Goal: Task Accomplishment & Management: Use online tool/utility

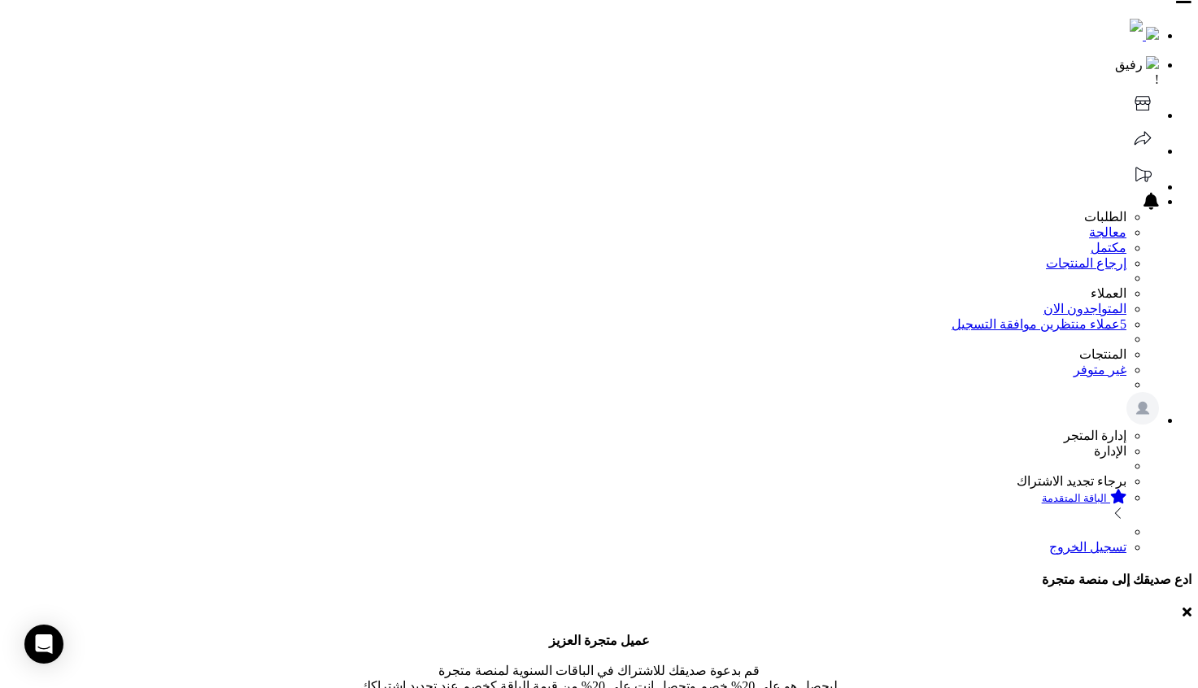
scroll to position [1333, 0]
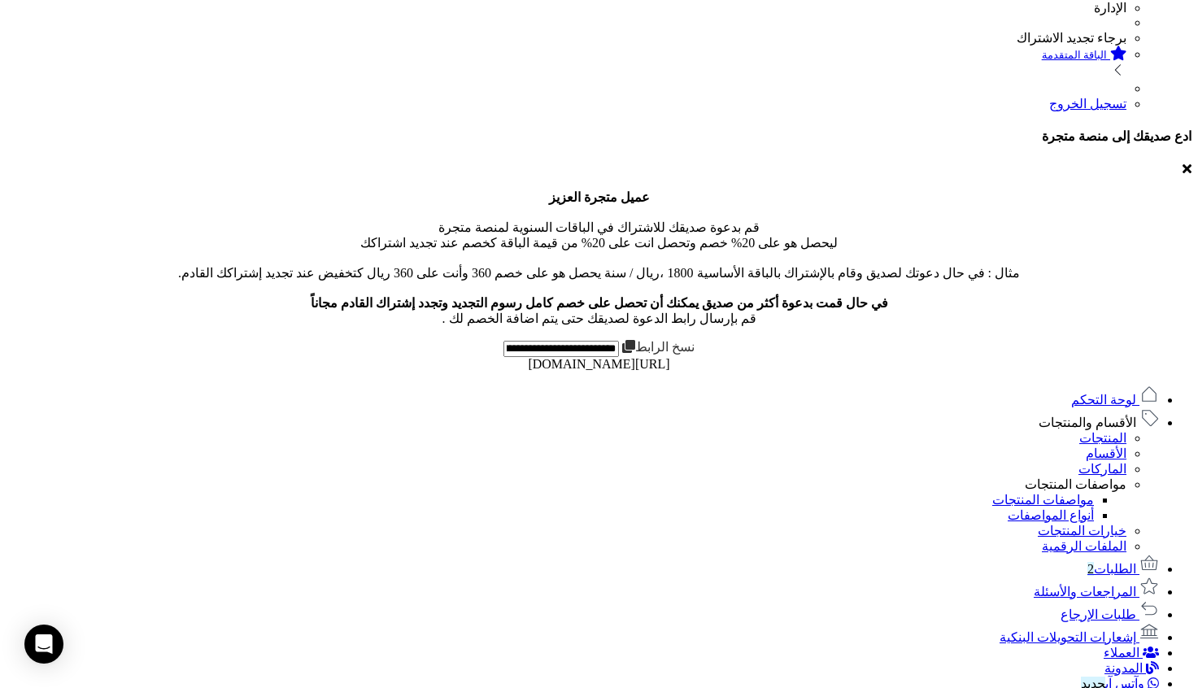
scroll to position [386, 0]
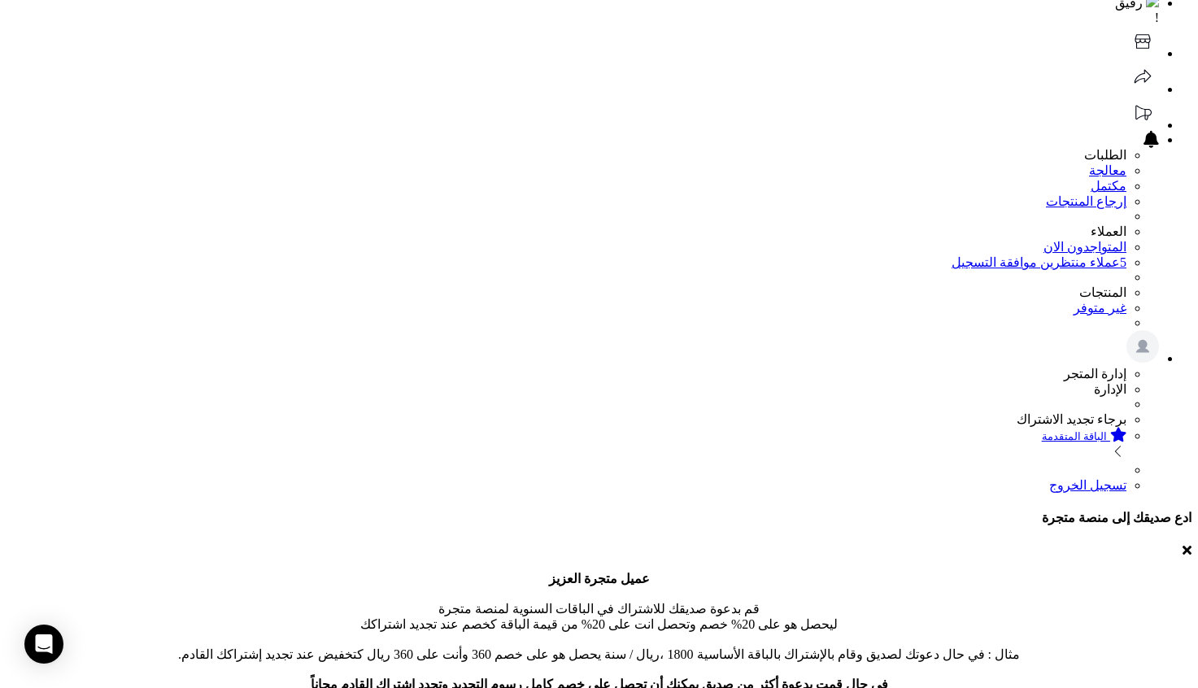
scroll to position [30, 0]
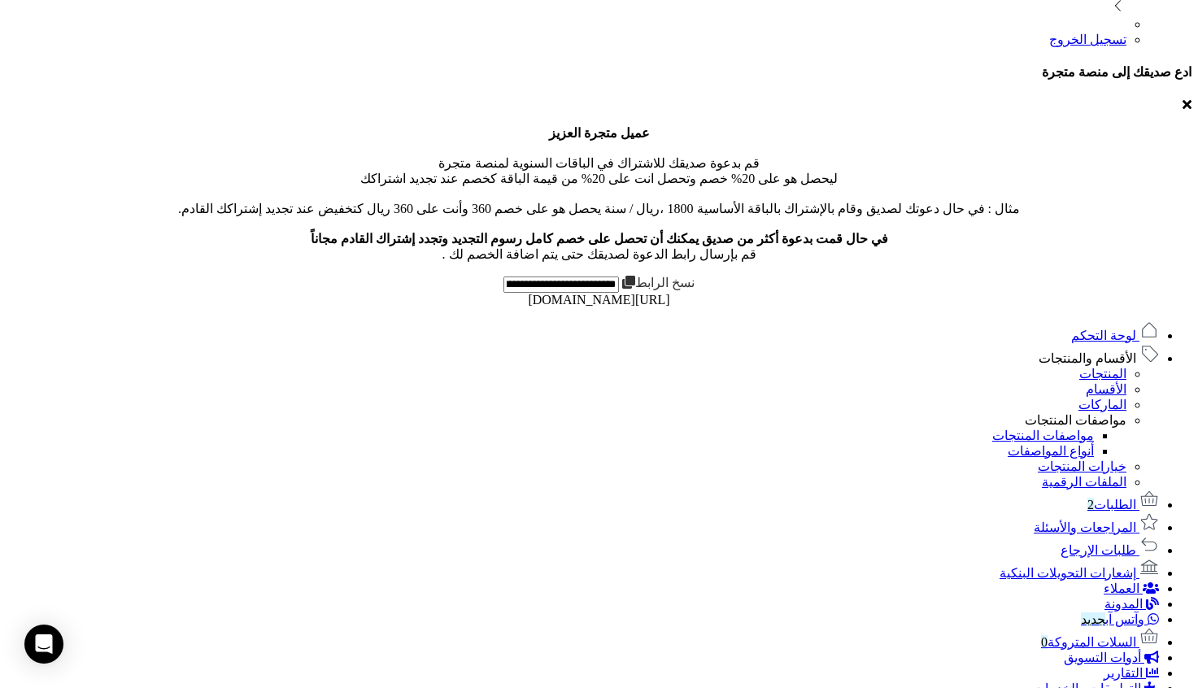
scroll to position [30, 0]
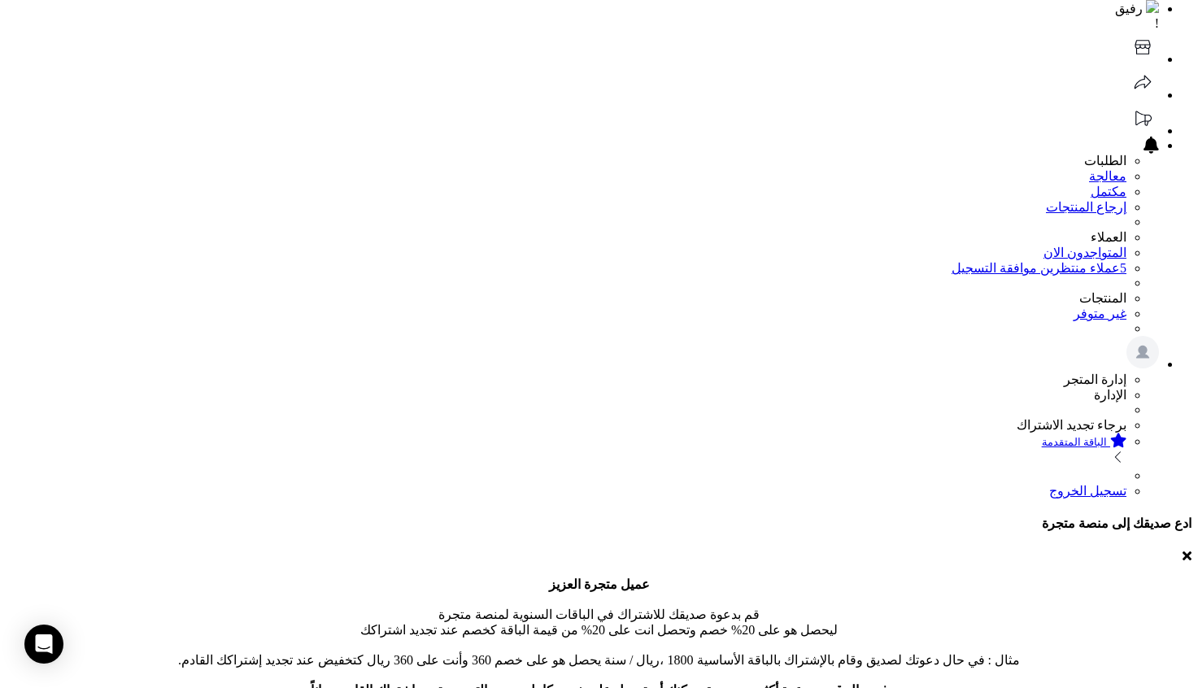
scroll to position [183, 0]
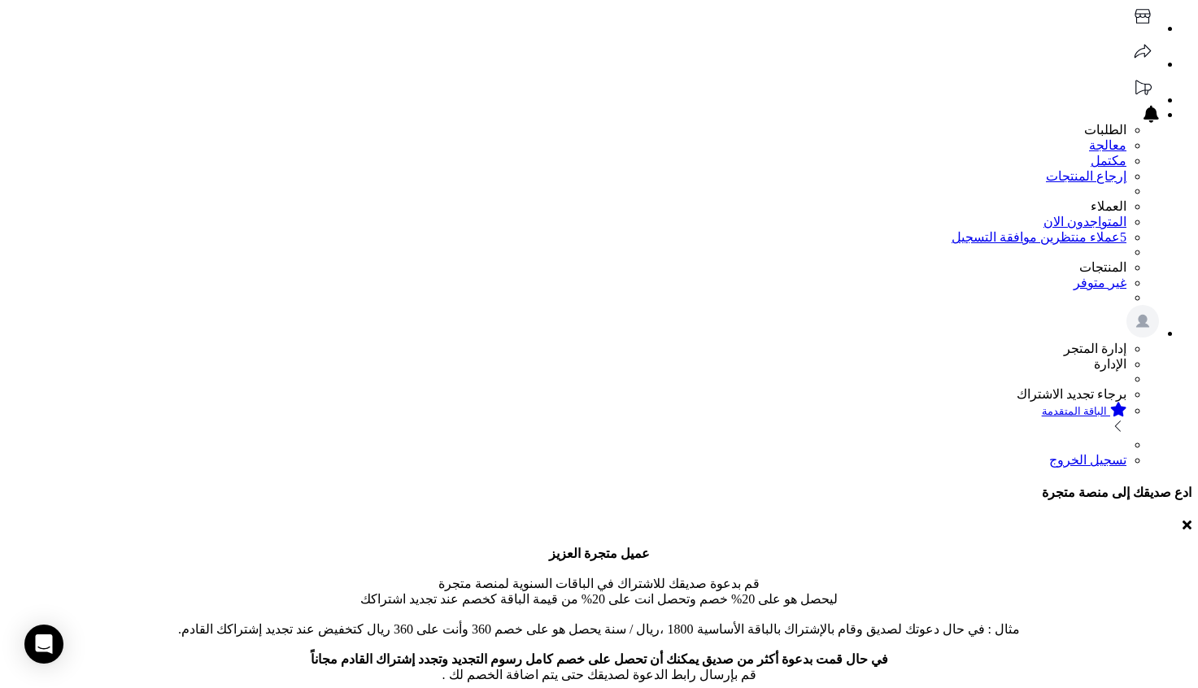
scroll to position [0, 0]
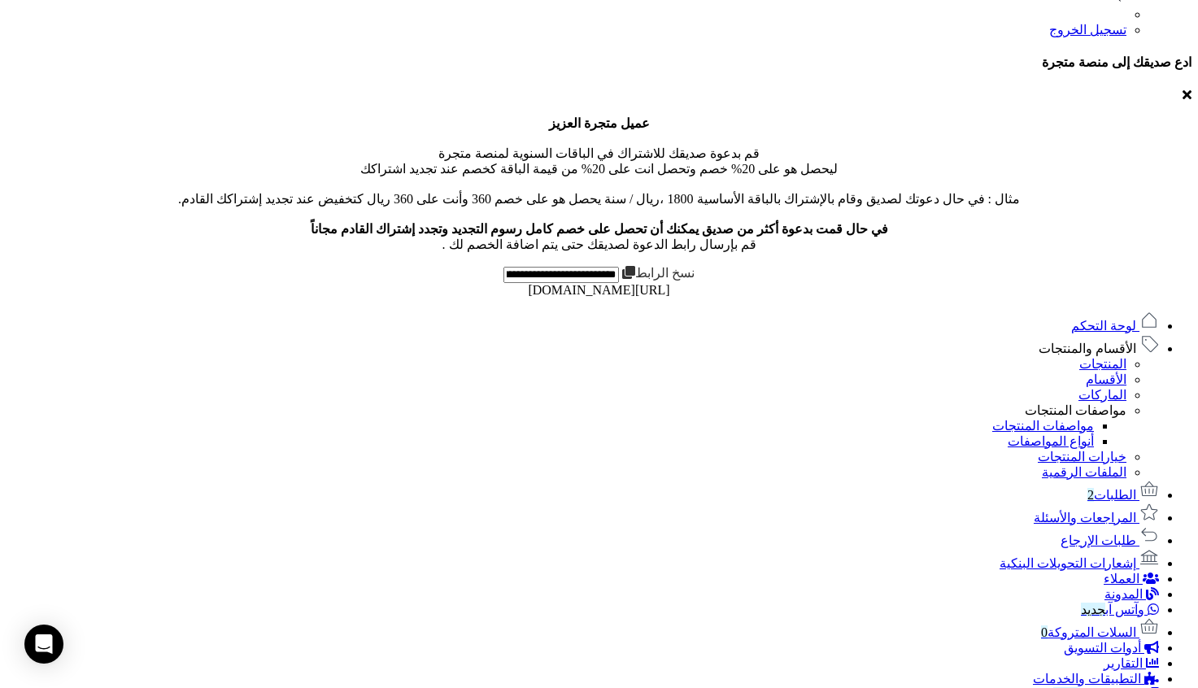
scroll to position [835, 0]
